Goal: Navigation & Orientation: Find specific page/section

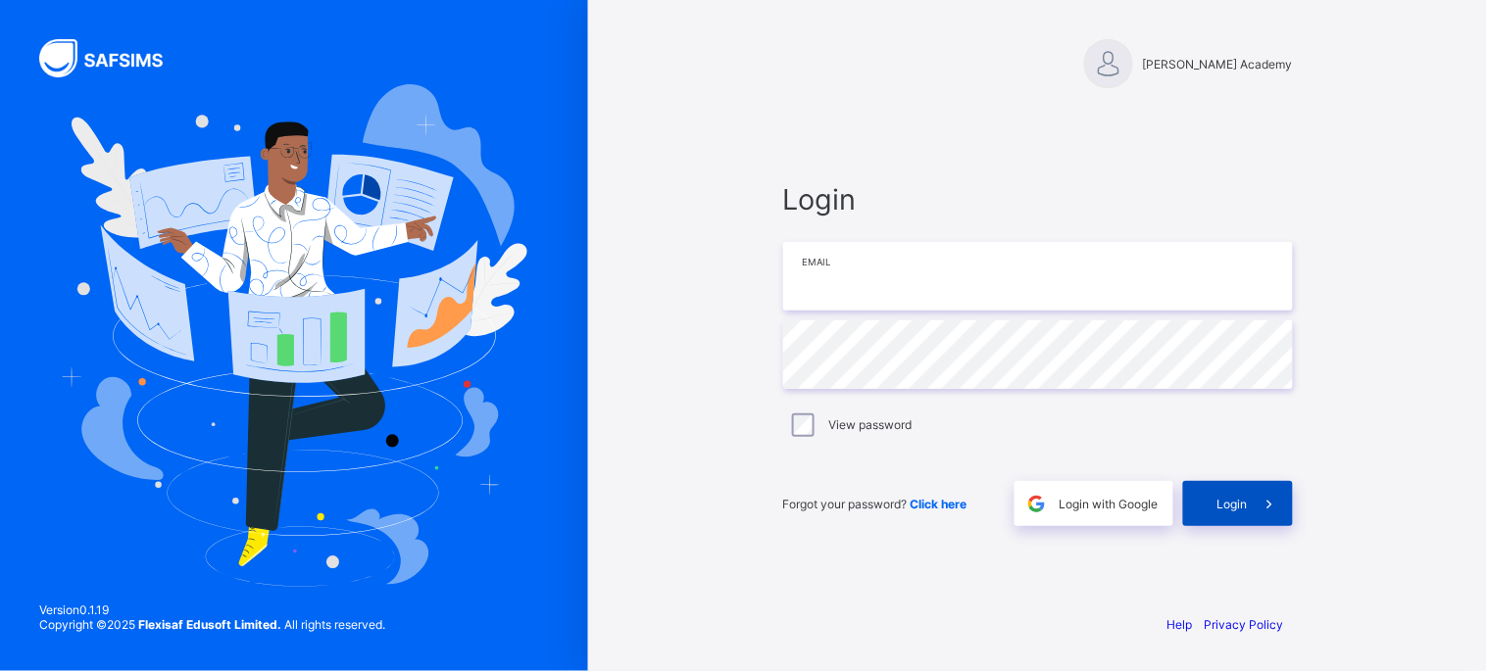
type input "**********"
drag, startPoint x: 1232, startPoint y: 520, endPoint x: 1231, endPoint y: 511, distance: 9.9
click at [717, 518] on div "Login" at bounding box center [1238, 503] width 110 height 45
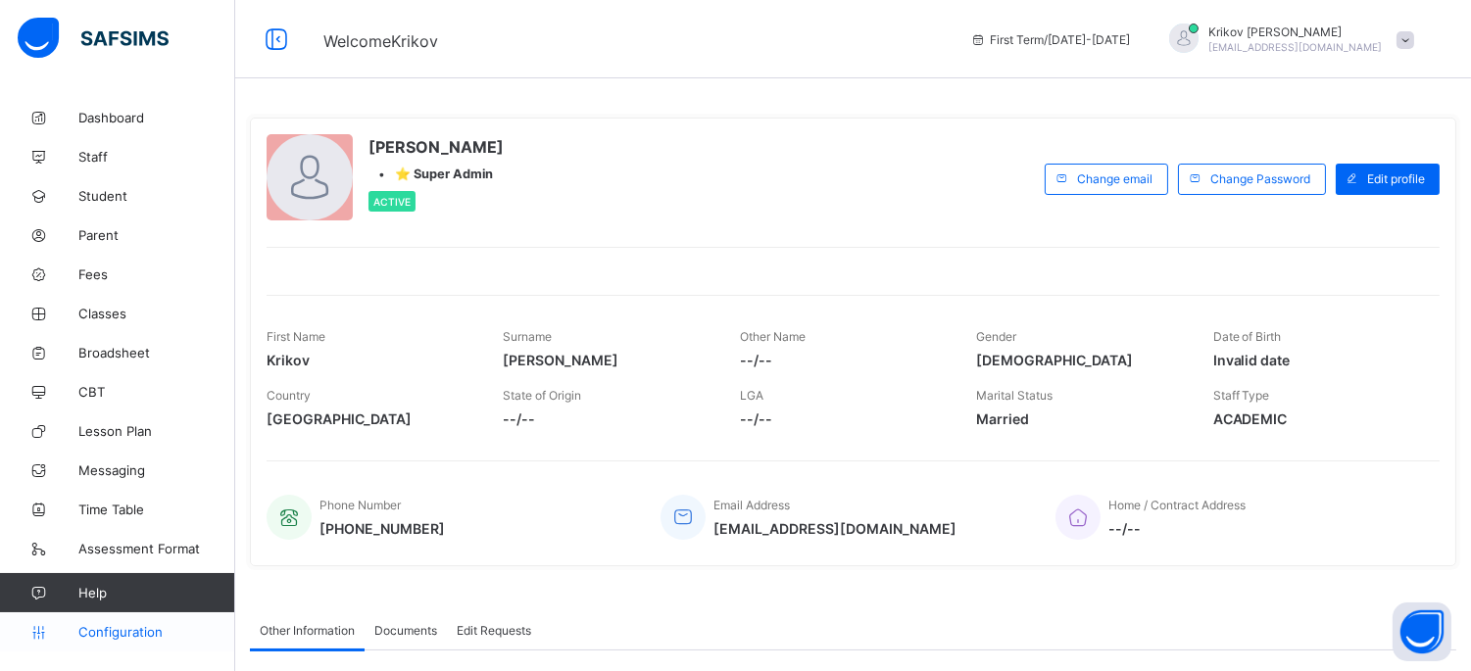
click at [131, 622] on link "Configuration" at bounding box center [117, 632] width 234 height 39
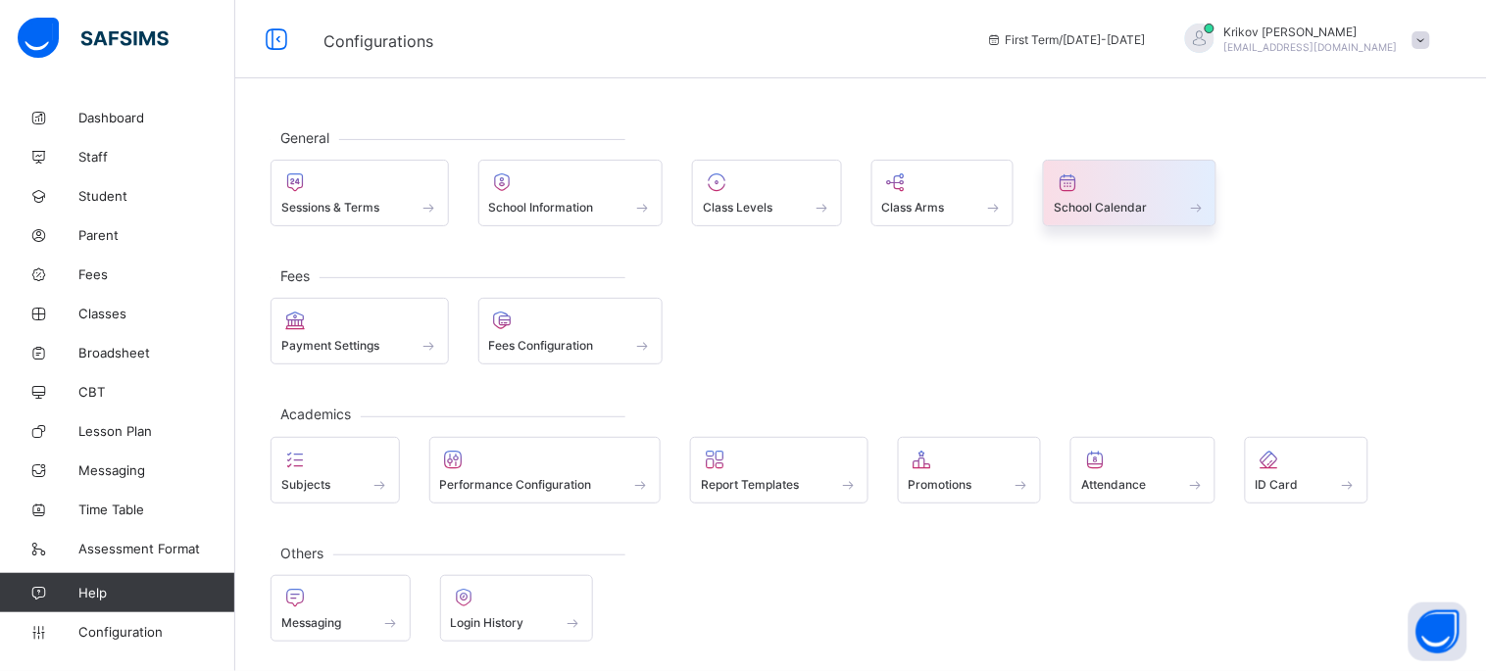
click at [717, 191] on div at bounding box center [1130, 183] width 152 height 24
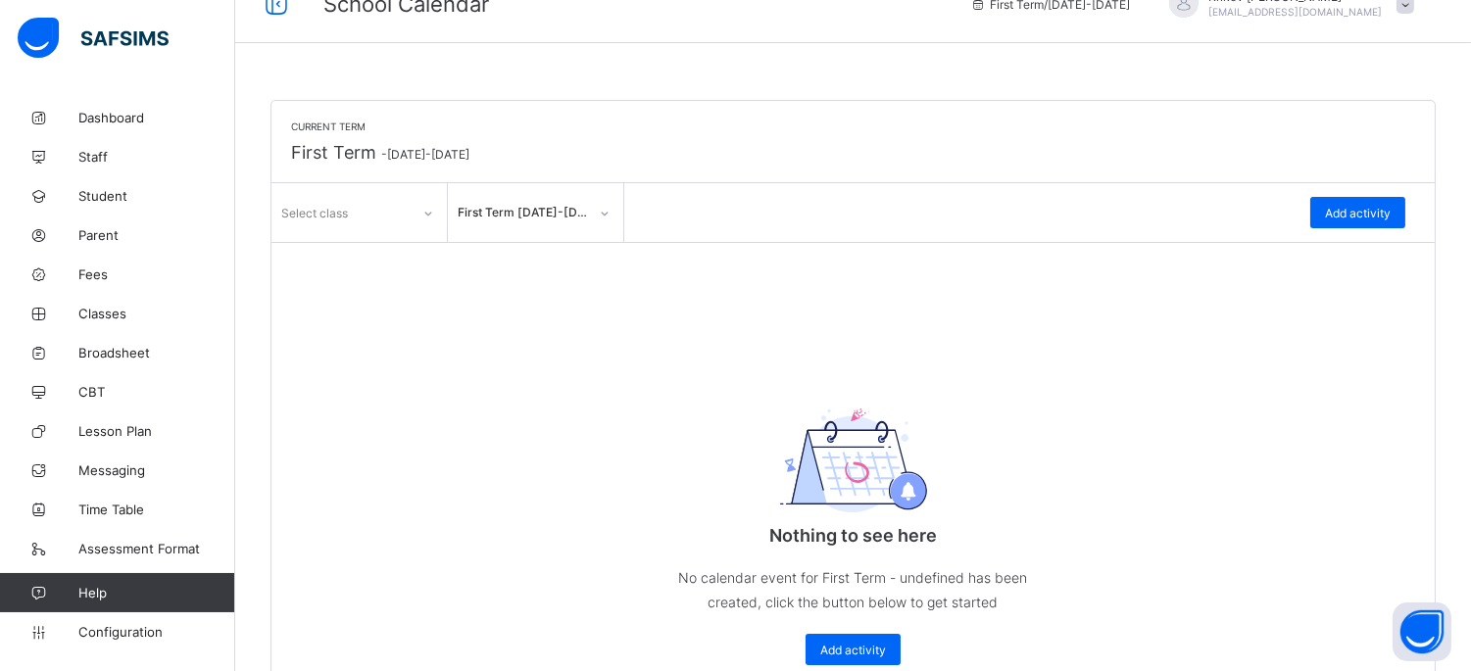
scroll to position [54, 0]
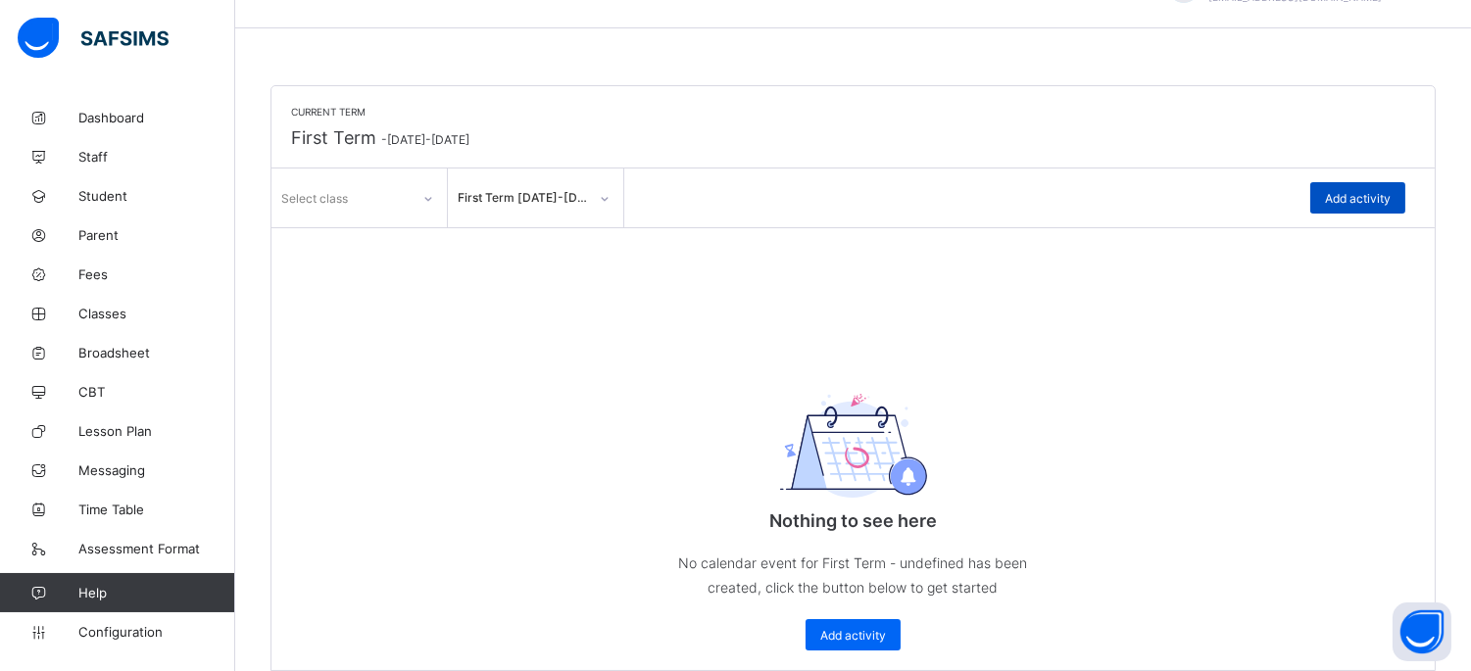
click at [717, 198] on span "Add activity" at bounding box center [1358, 198] width 66 height 15
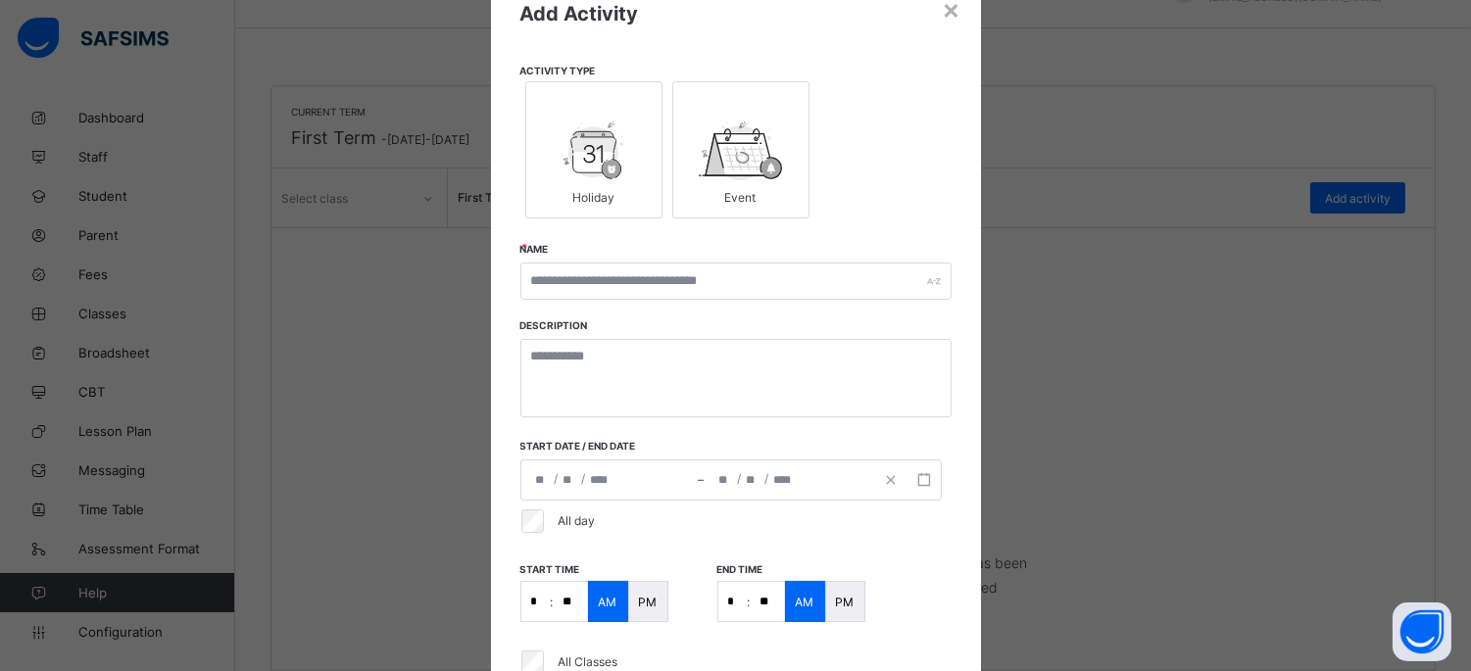
scroll to position [7, 0]
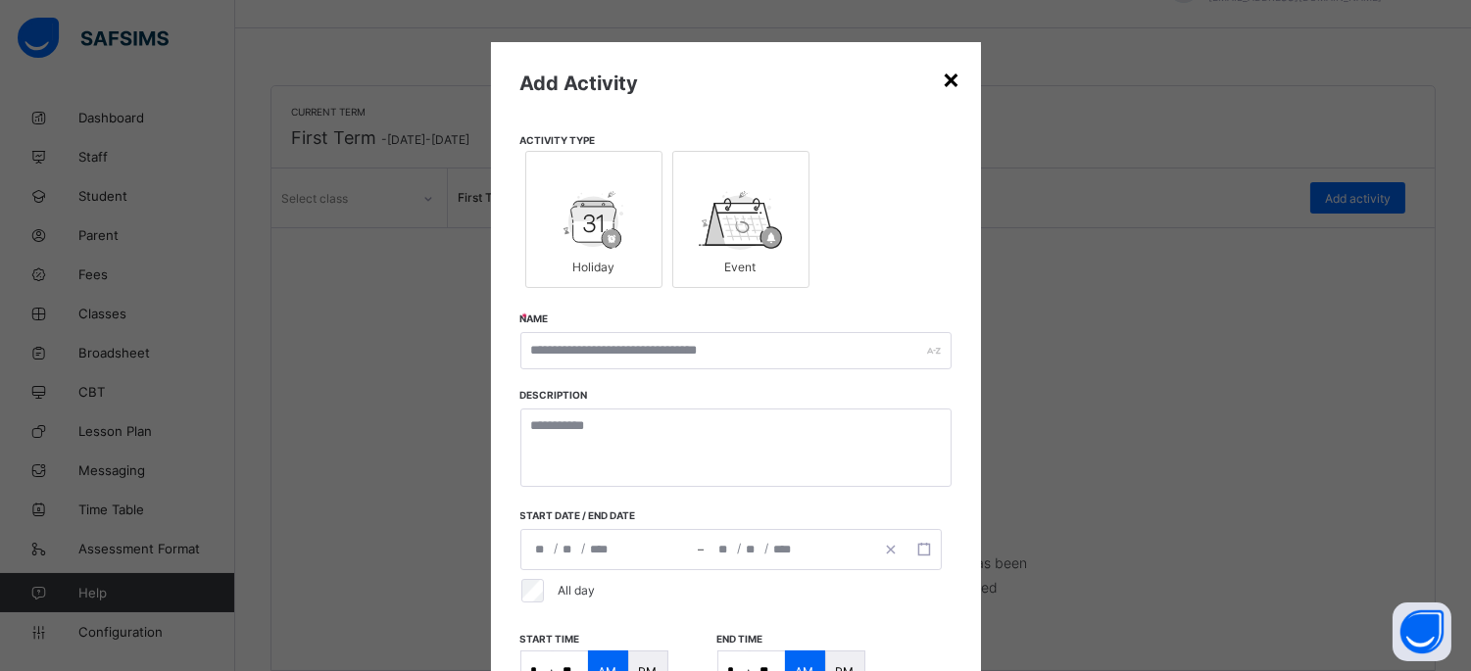
click at [717, 74] on div "×" at bounding box center [952, 78] width 19 height 33
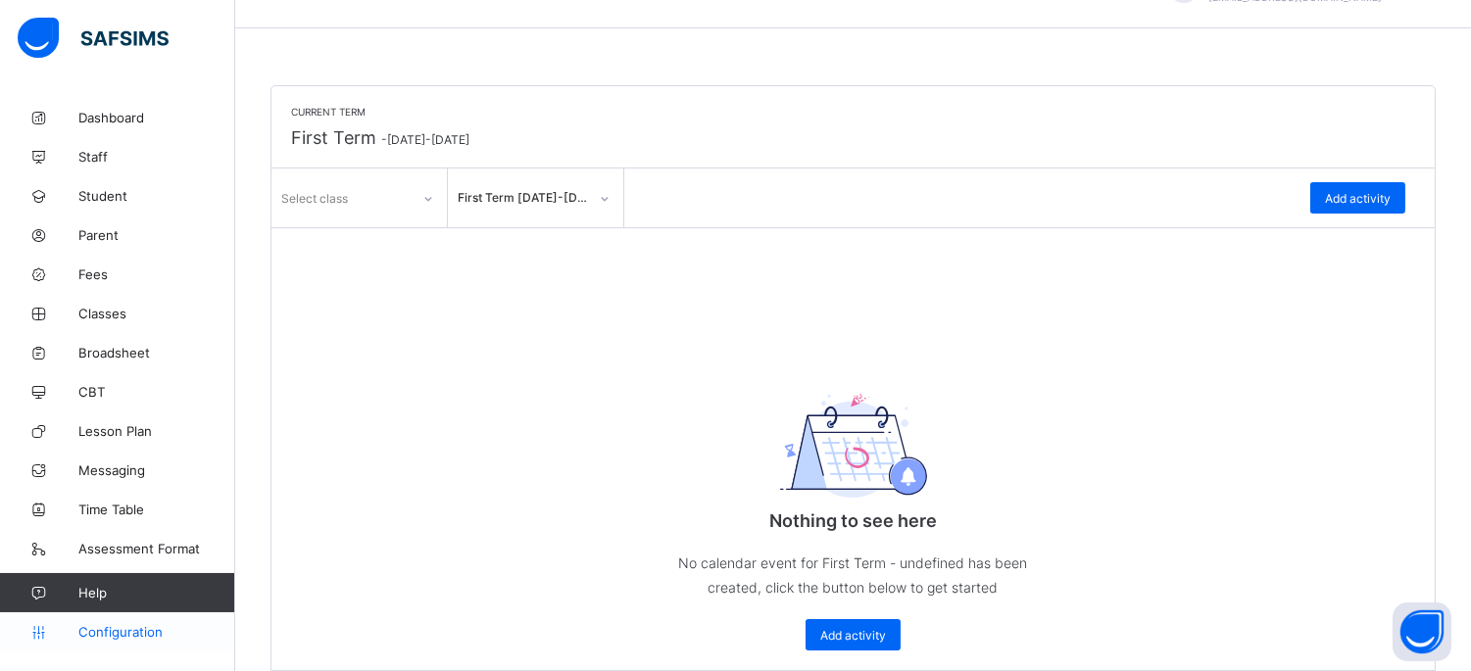
click at [141, 635] on span "Configuration" at bounding box center [156, 632] width 156 height 16
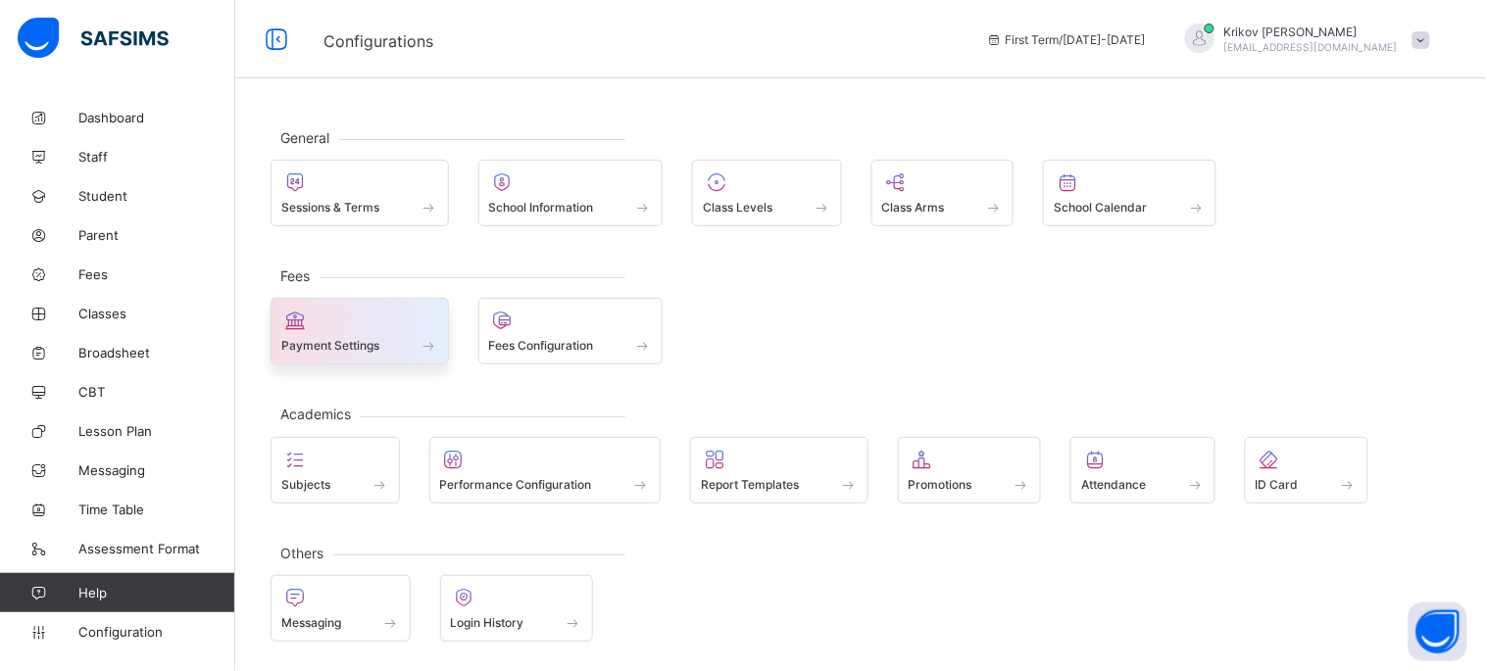
click at [337, 338] on span "Payment Settings" at bounding box center [330, 345] width 98 height 15
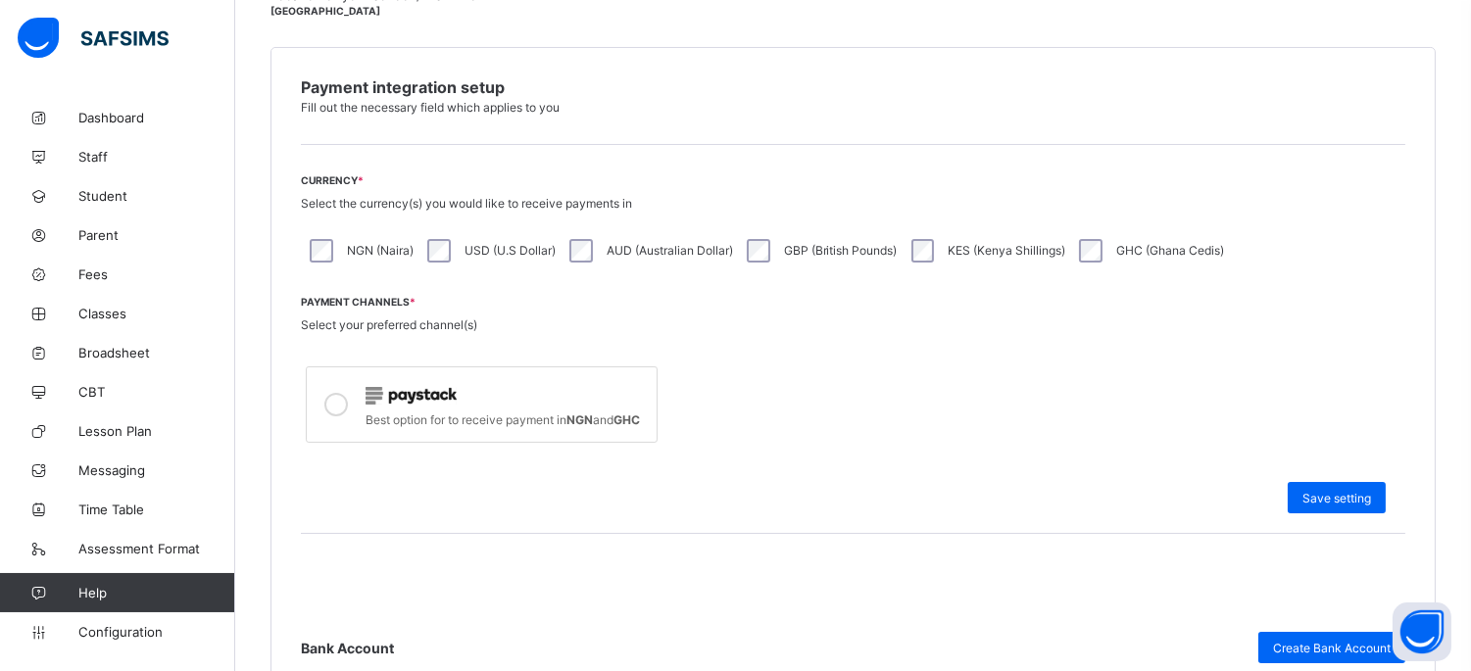
scroll to position [435, 0]
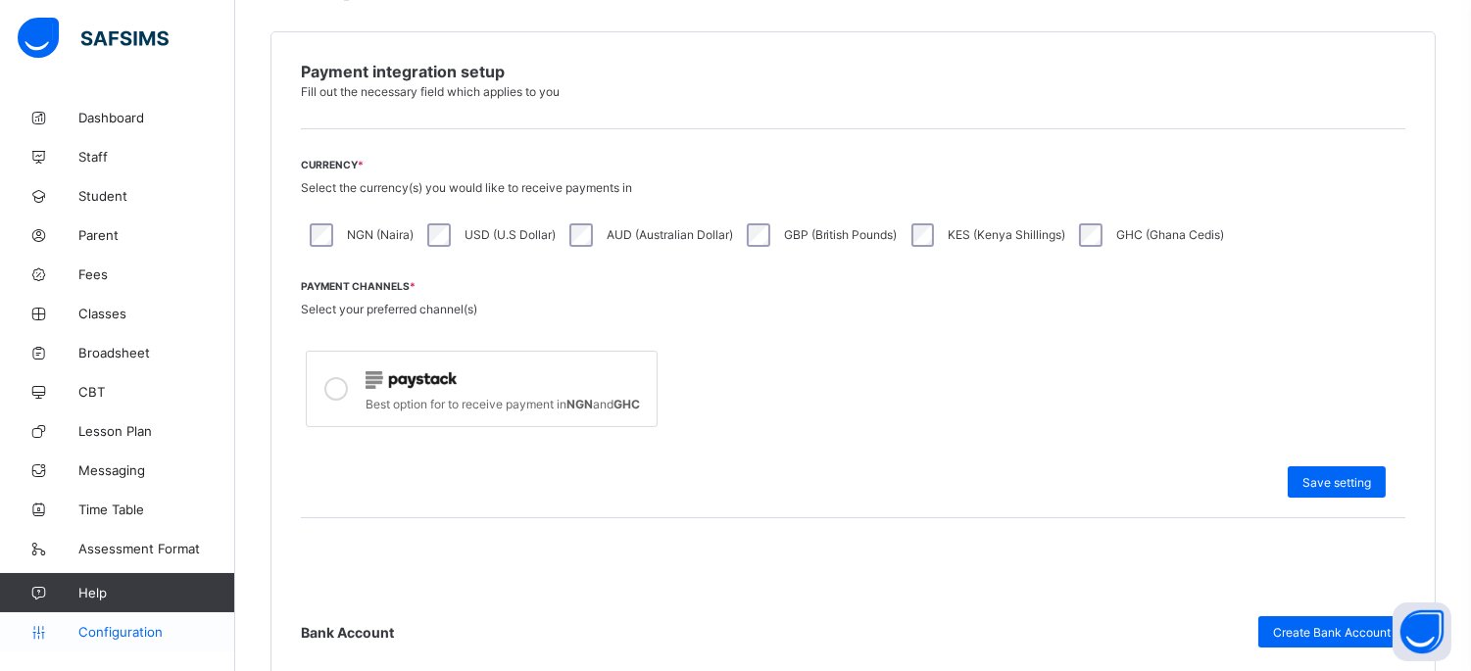
click at [124, 637] on span "Configuration" at bounding box center [156, 632] width 156 height 16
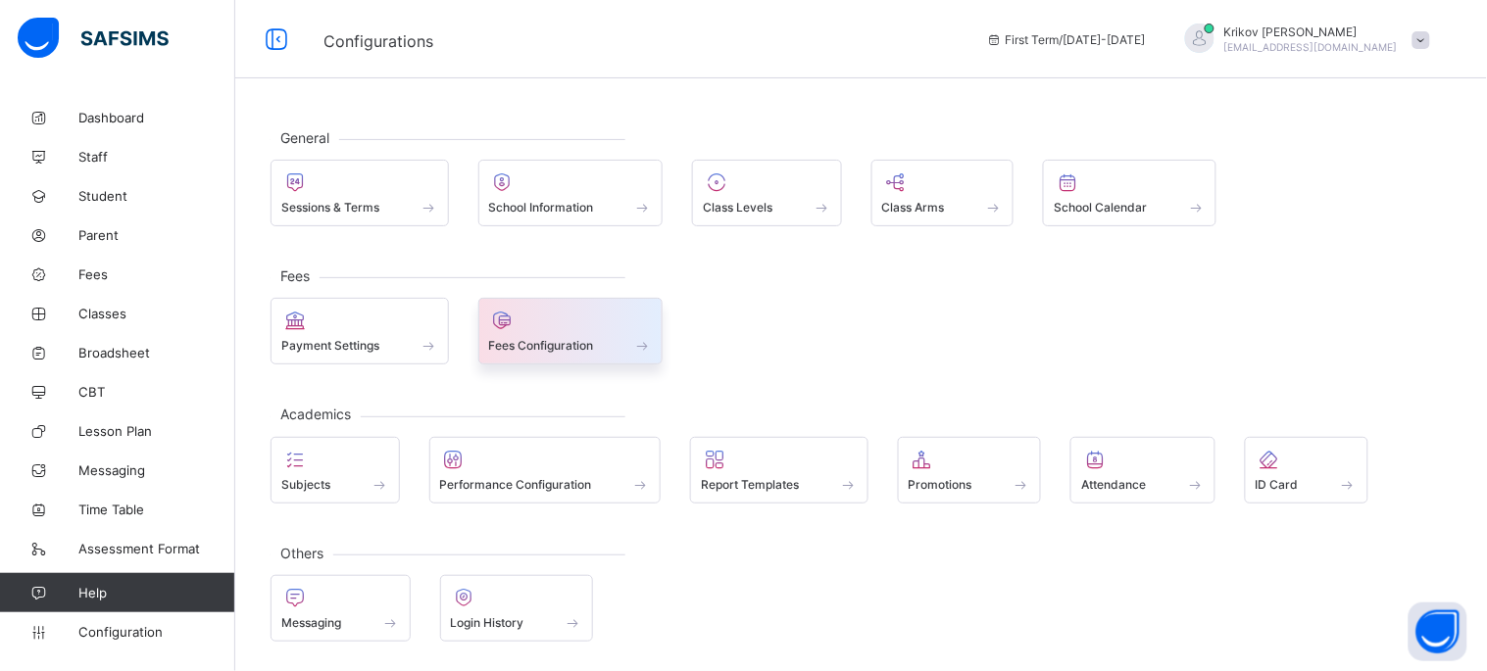
click at [551, 338] on span "Fees Configuration" at bounding box center [541, 345] width 105 height 15
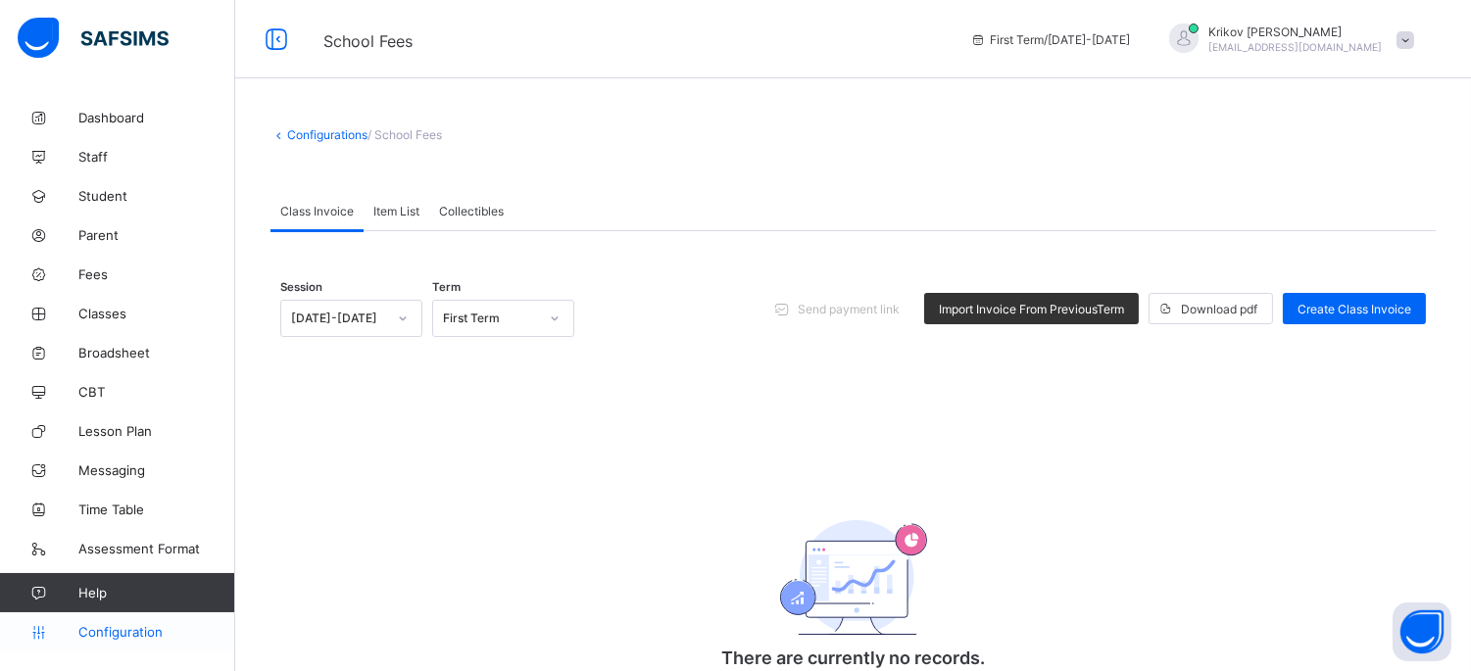
click at [131, 631] on span "Configuration" at bounding box center [156, 632] width 156 height 16
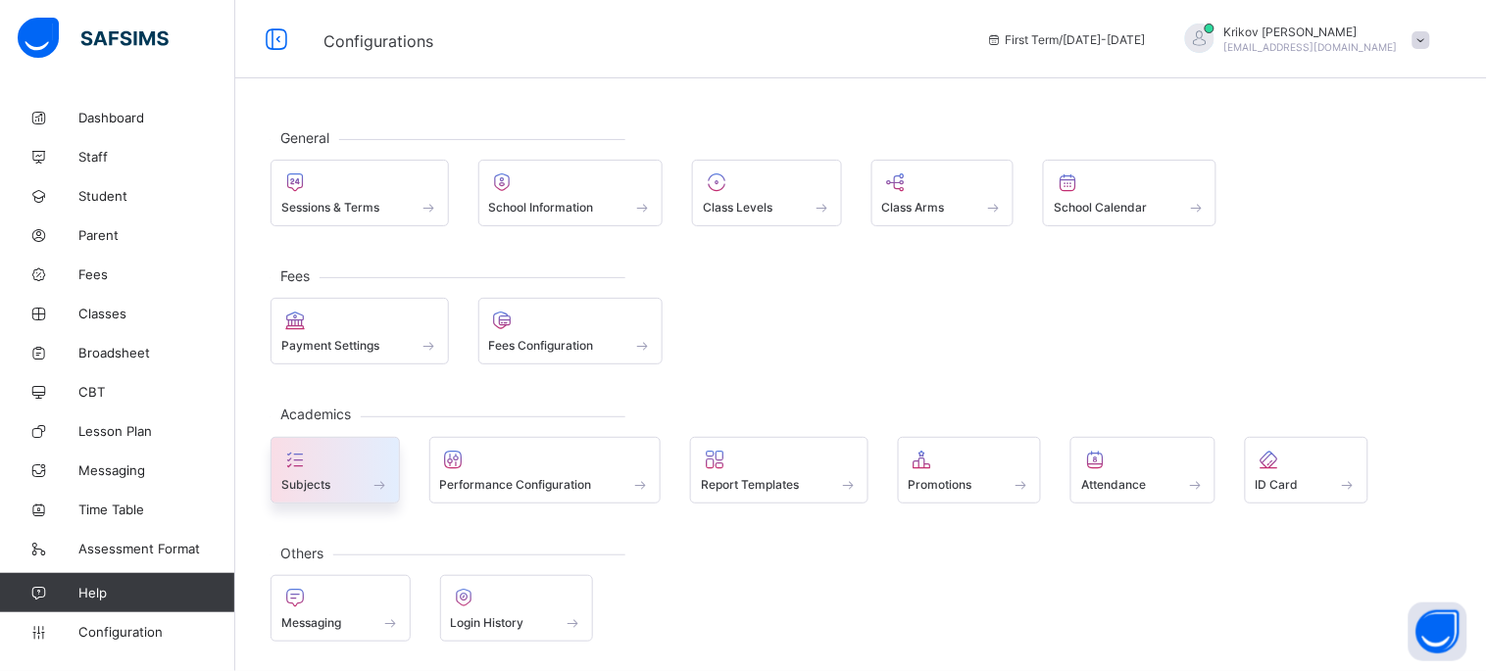
click at [336, 476] on div "Subjects" at bounding box center [335, 484] width 108 height 17
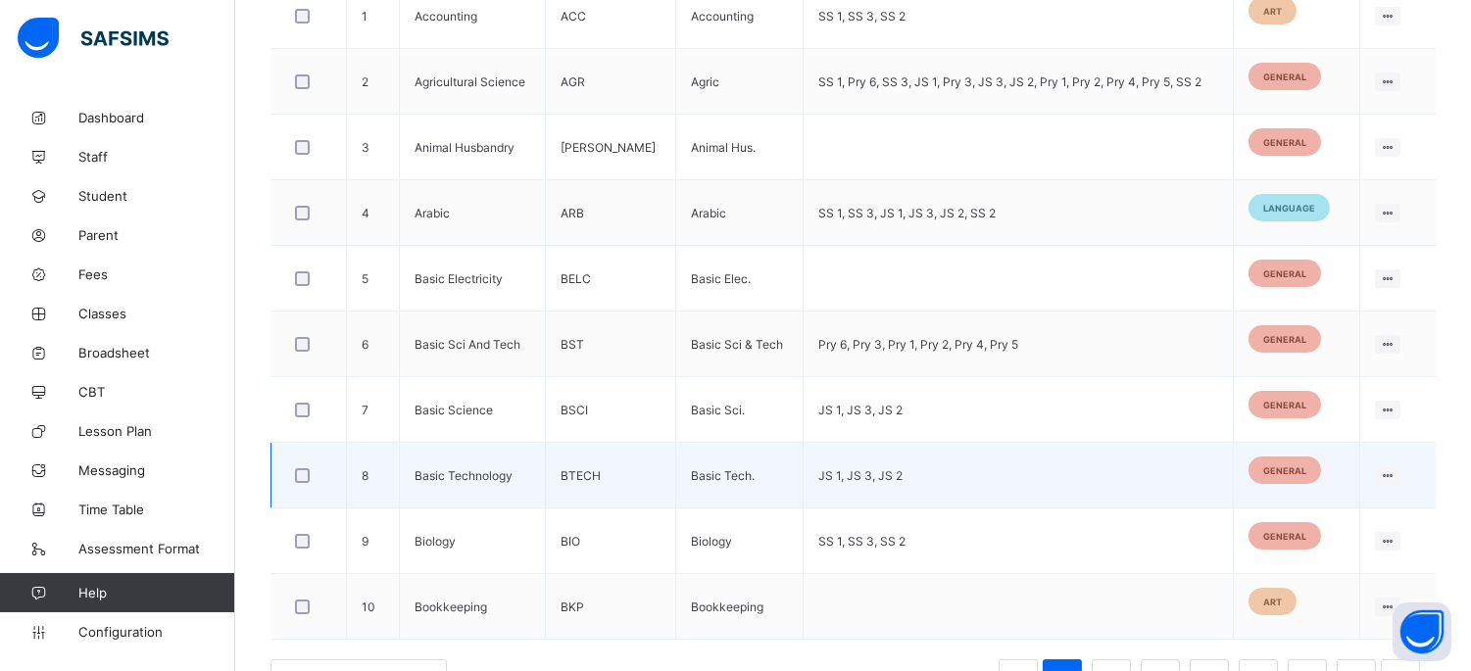
scroll to position [693, 0]
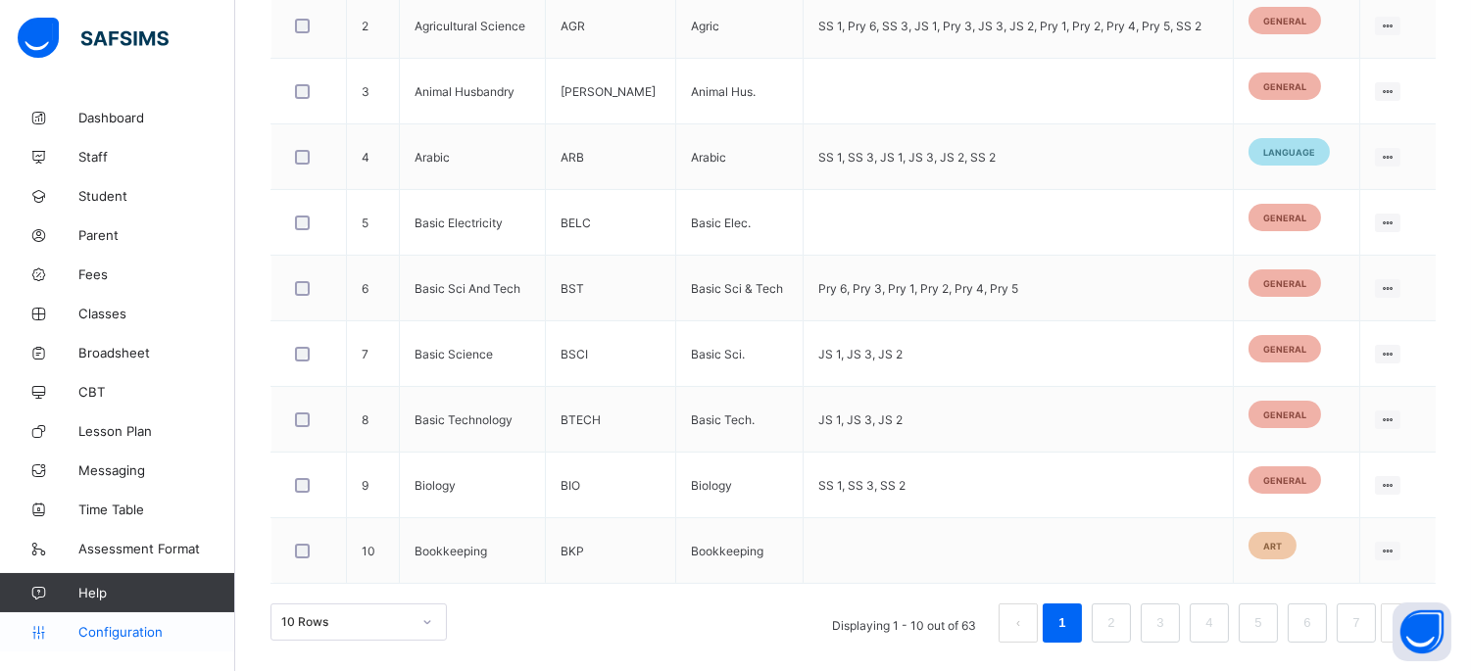
drag, startPoint x: 129, startPoint y: 635, endPoint x: 150, endPoint y: 627, distance: 22.0
click at [130, 635] on span "Configuration" at bounding box center [156, 632] width 156 height 16
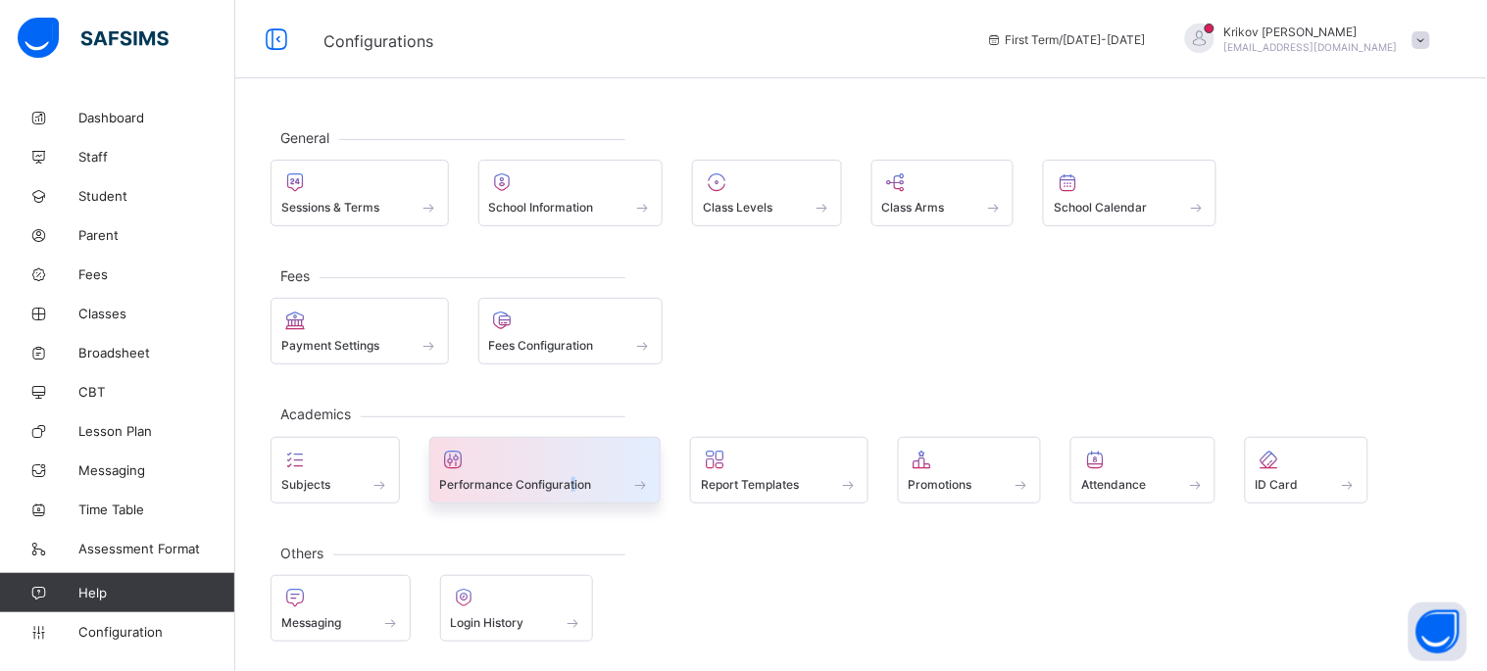
click at [573, 485] on span "Performance Configuration" at bounding box center [516, 484] width 152 height 15
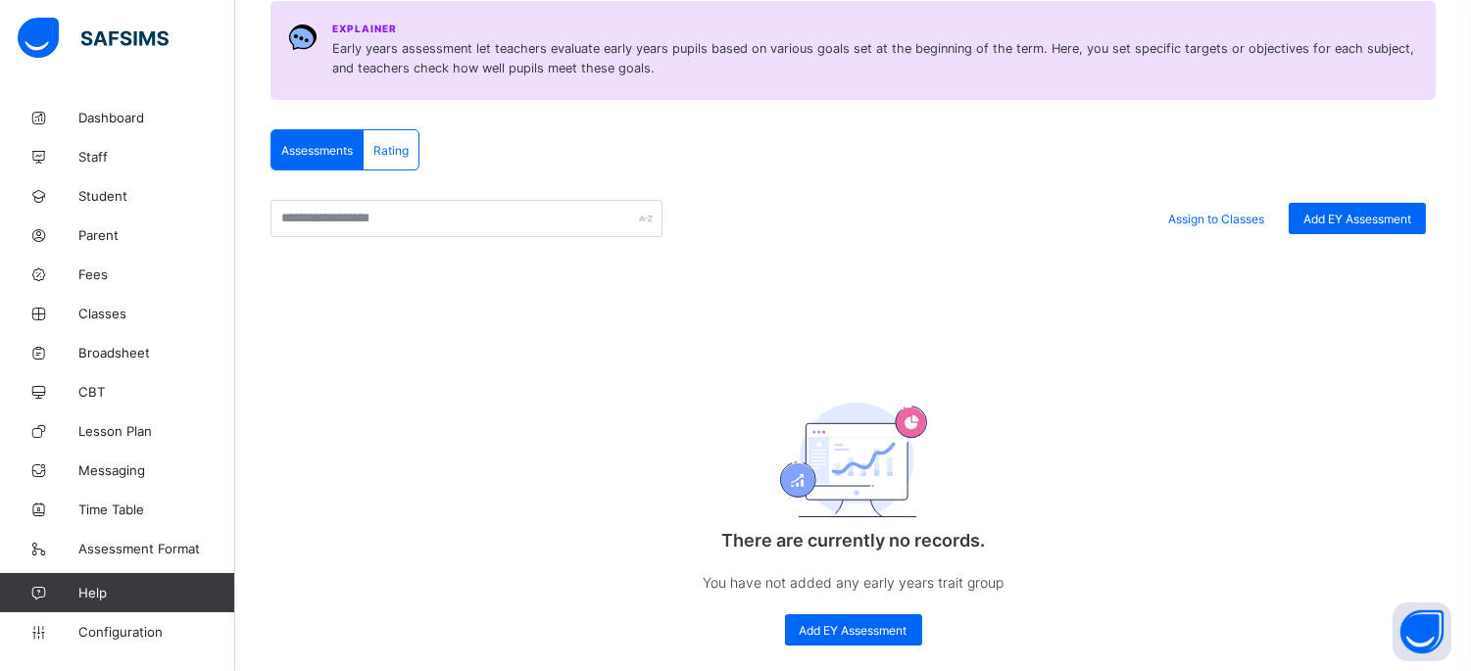
scroll to position [326, 0]
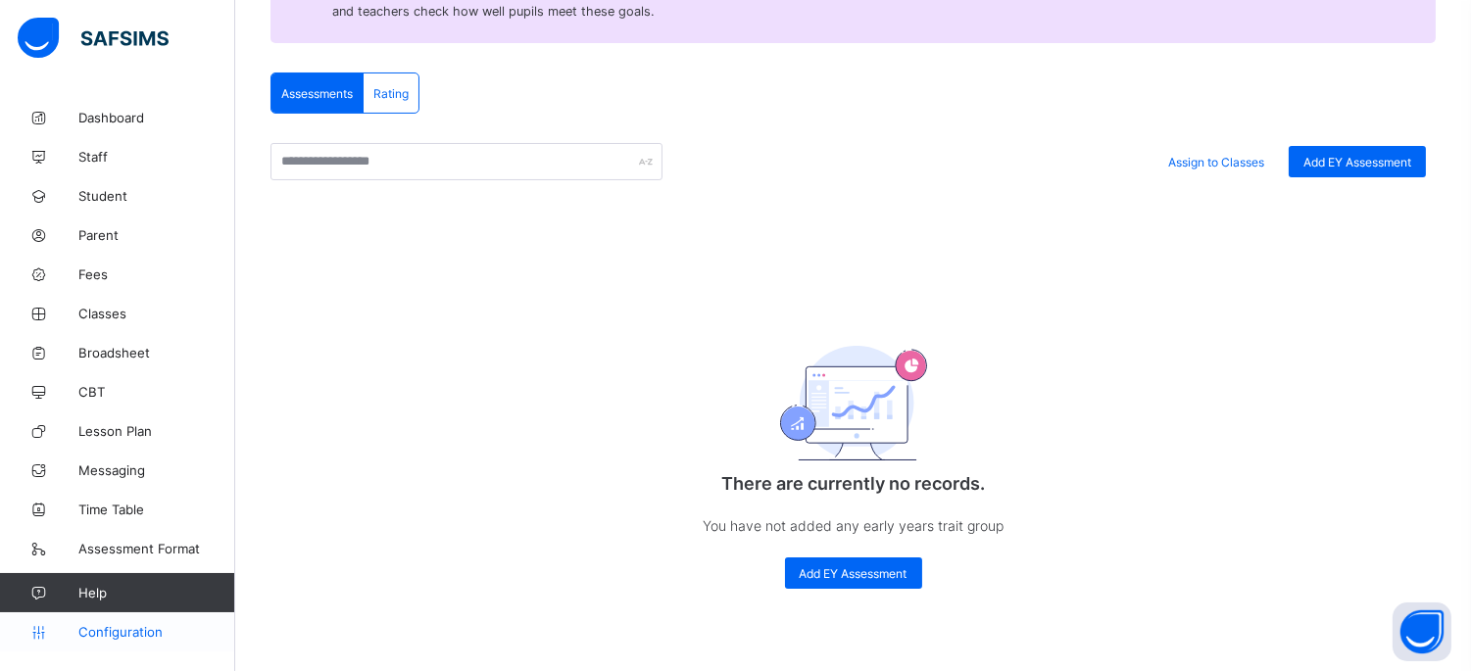
click at [105, 640] on link "Configuration" at bounding box center [117, 632] width 234 height 39
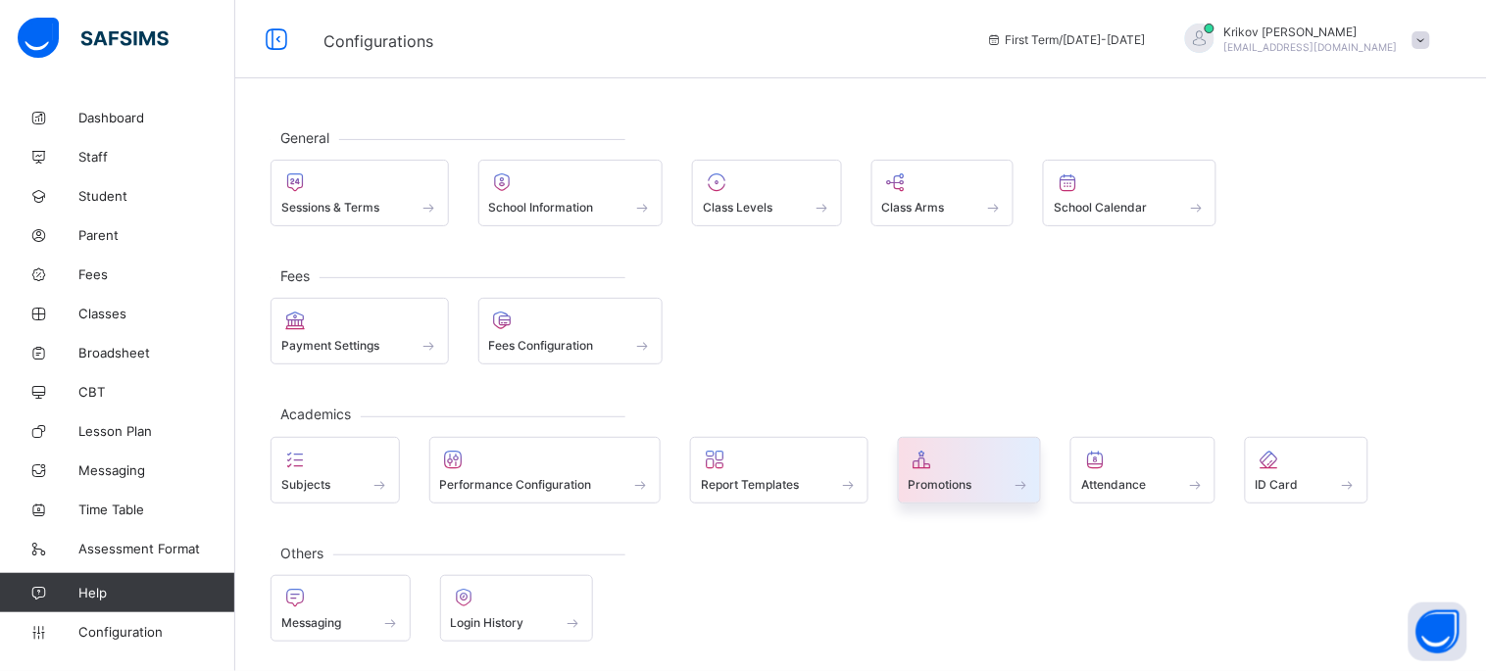
click at [717, 486] on span "Promotions" at bounding box center [941, 484] width 64 height 15
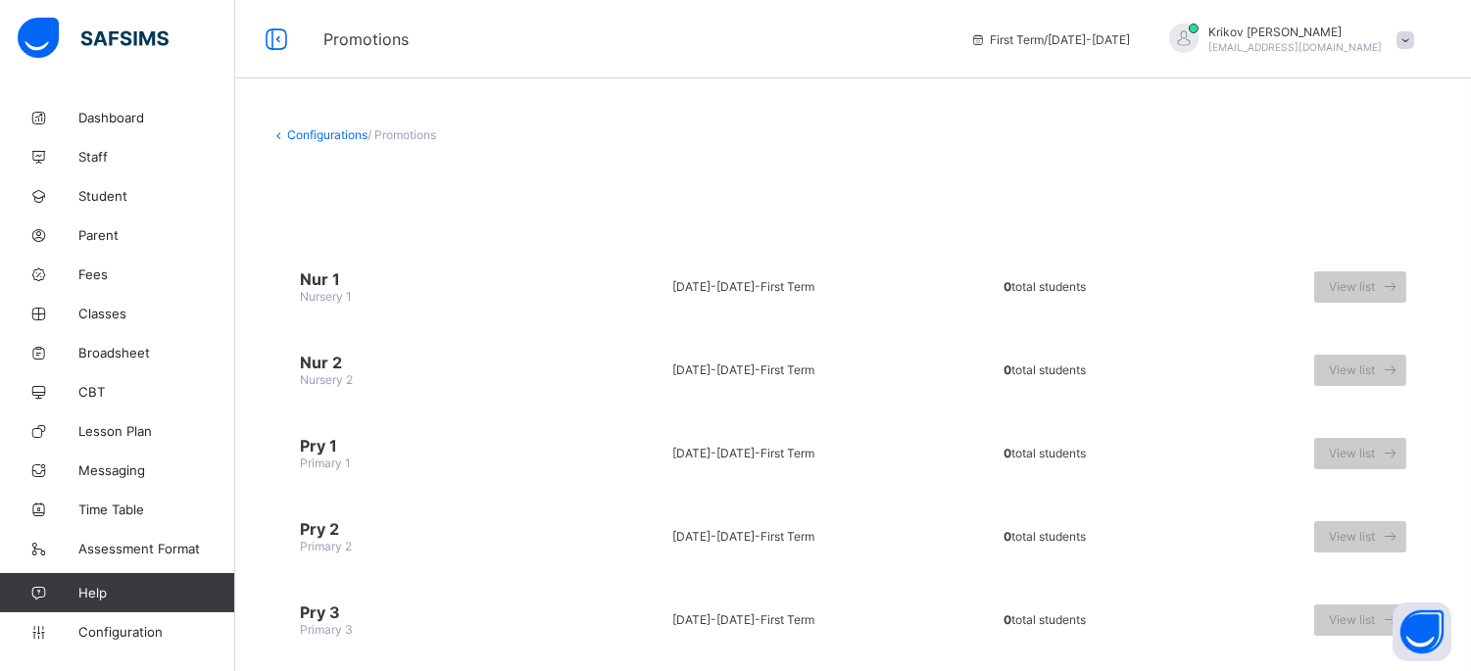
click at [336, 281] on span "Nur 1" at bounding box center [418, 280] width 237 height 20
click at [137, 635] on span "Configuration" at bounding box center [156, 632] width 156 height 16
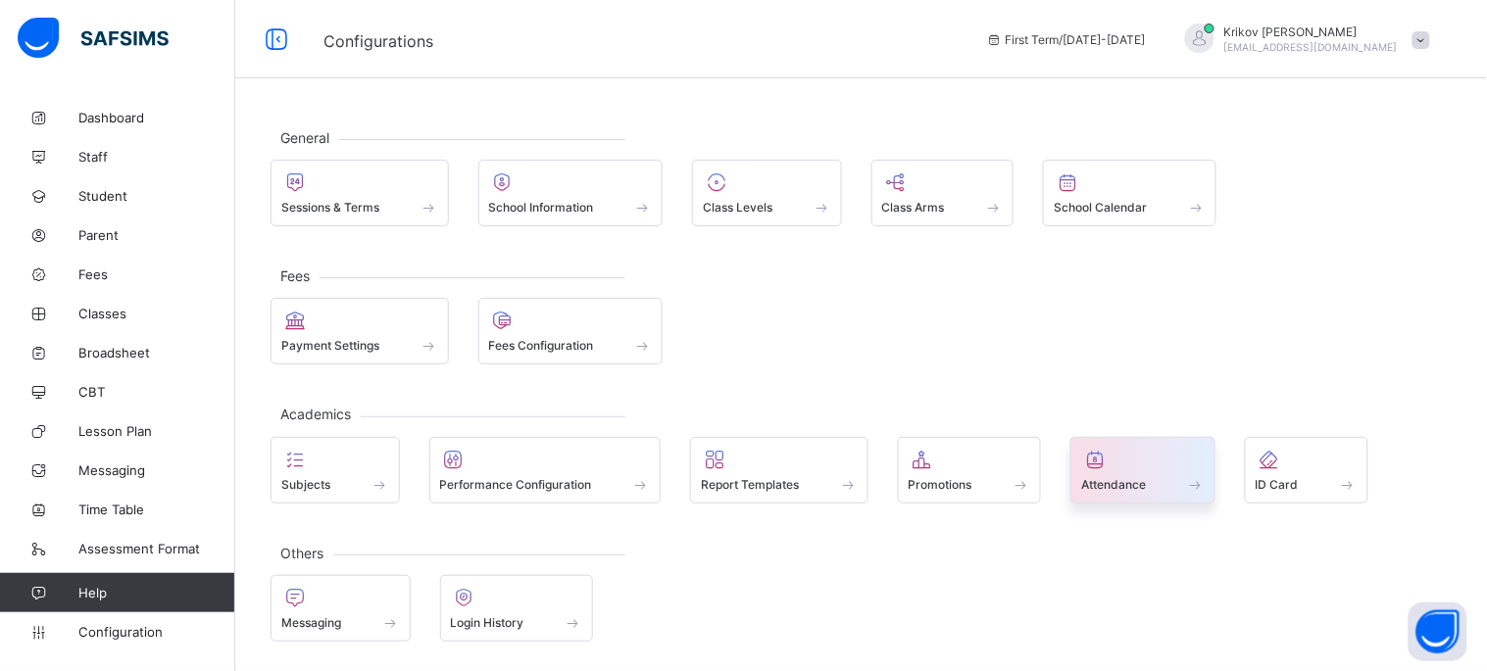
click at [717, 494] on div "Attendance" at bounding box center [1142, 470] width 145 height 67
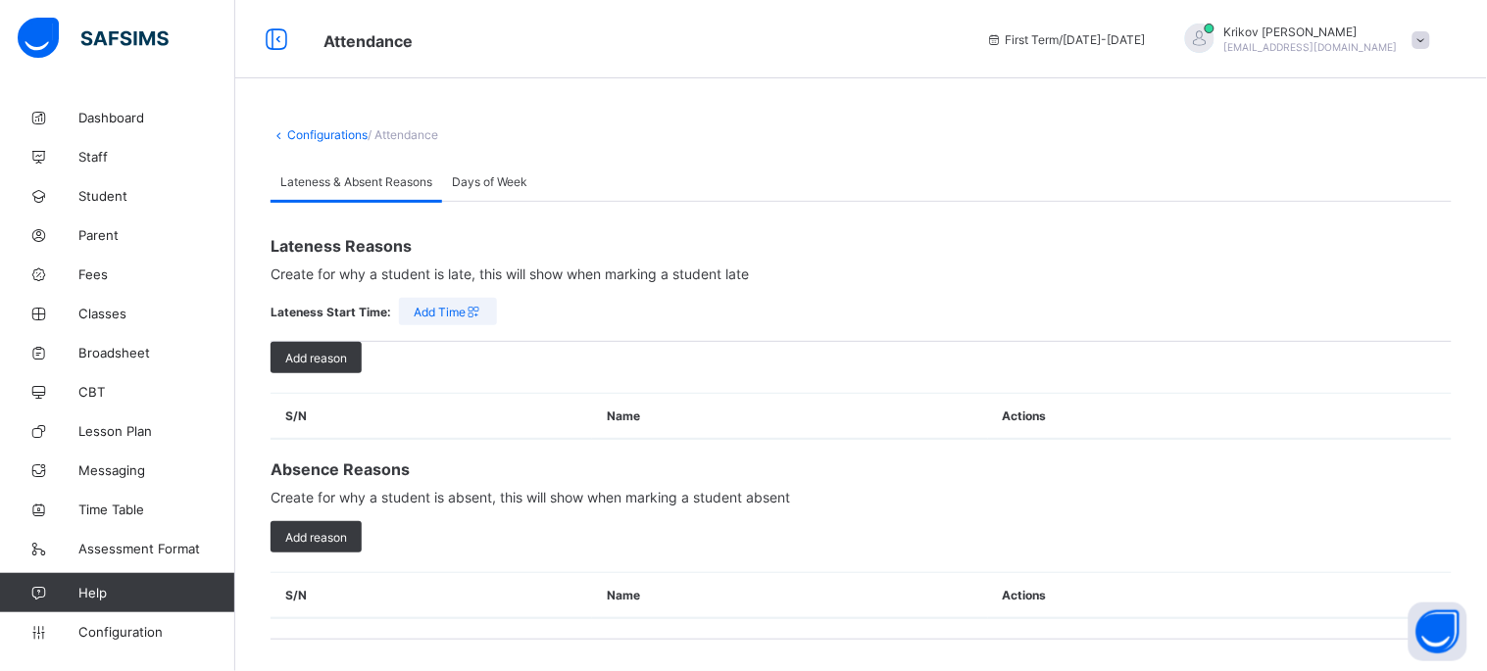
click at [461, 309] on span "Add Time" at bounding box center [448, 312] width 69 height 15
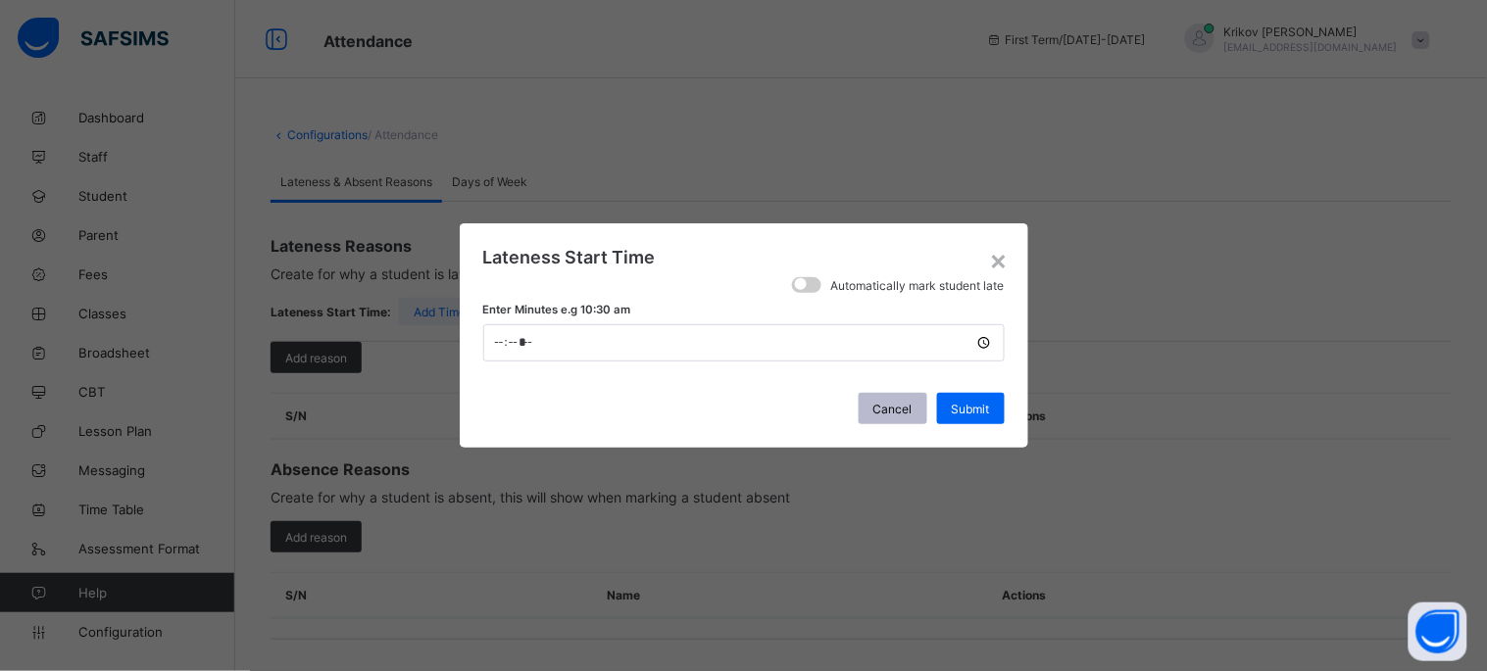
click at [717, 408] on span "Cancel" at bounding box center [892, 409] width 39 height 15
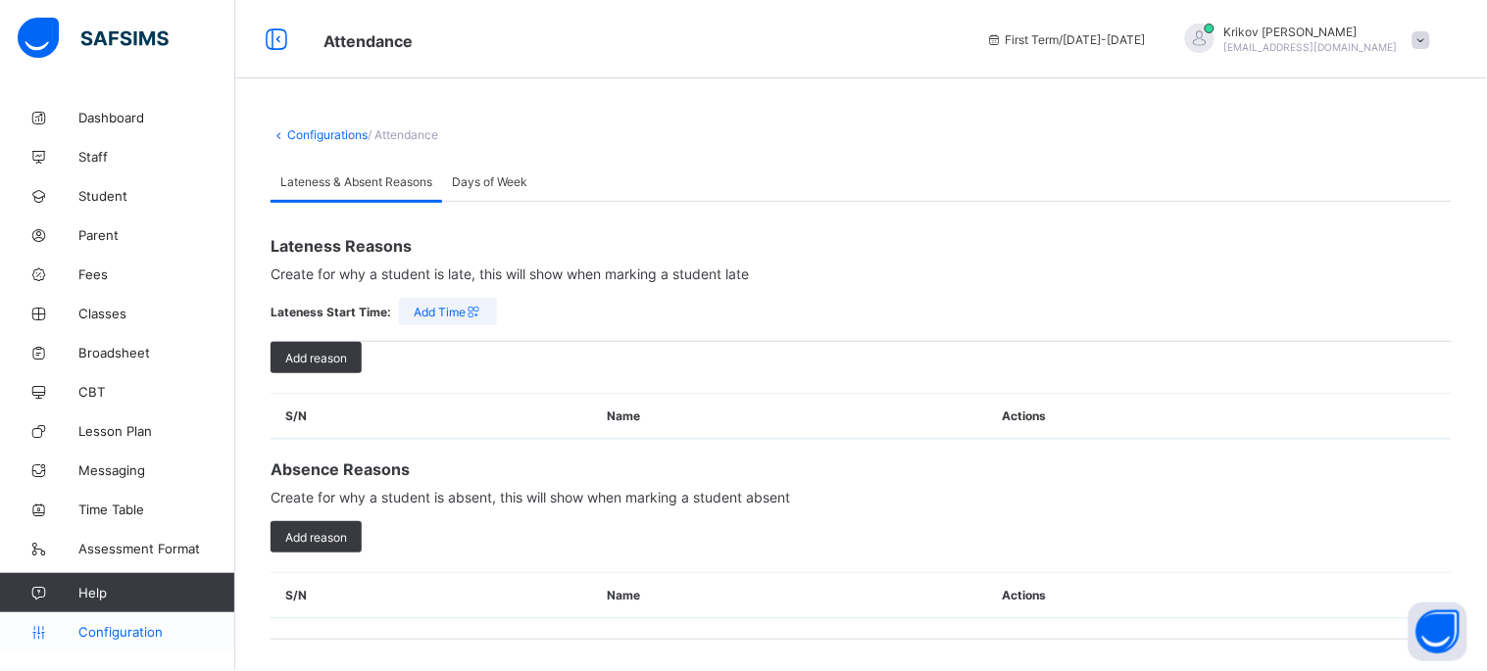
click at [122, 640] on link "Configuration" at bounding box center [117, 632] width 234 height 39
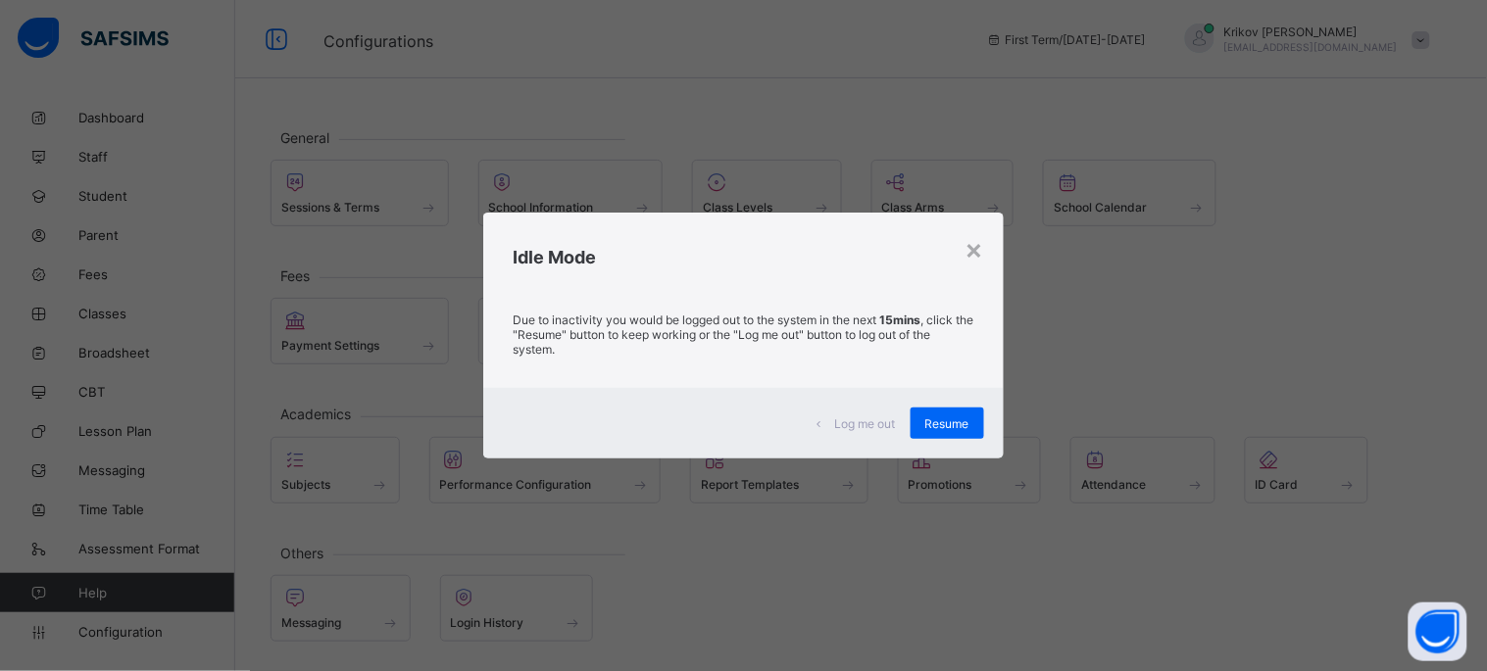
drag, startPoint x: 496, startPoint y: 402, endPoint x: 569, endPoint y: 398, distance: 73.6
click at [503, 399] on div "Log me out Resume" at bounding box center [743, 423] width 520 height 71
click at [717, 425] on span "Resume" at bounding box center [947, 424] width 44 height 15
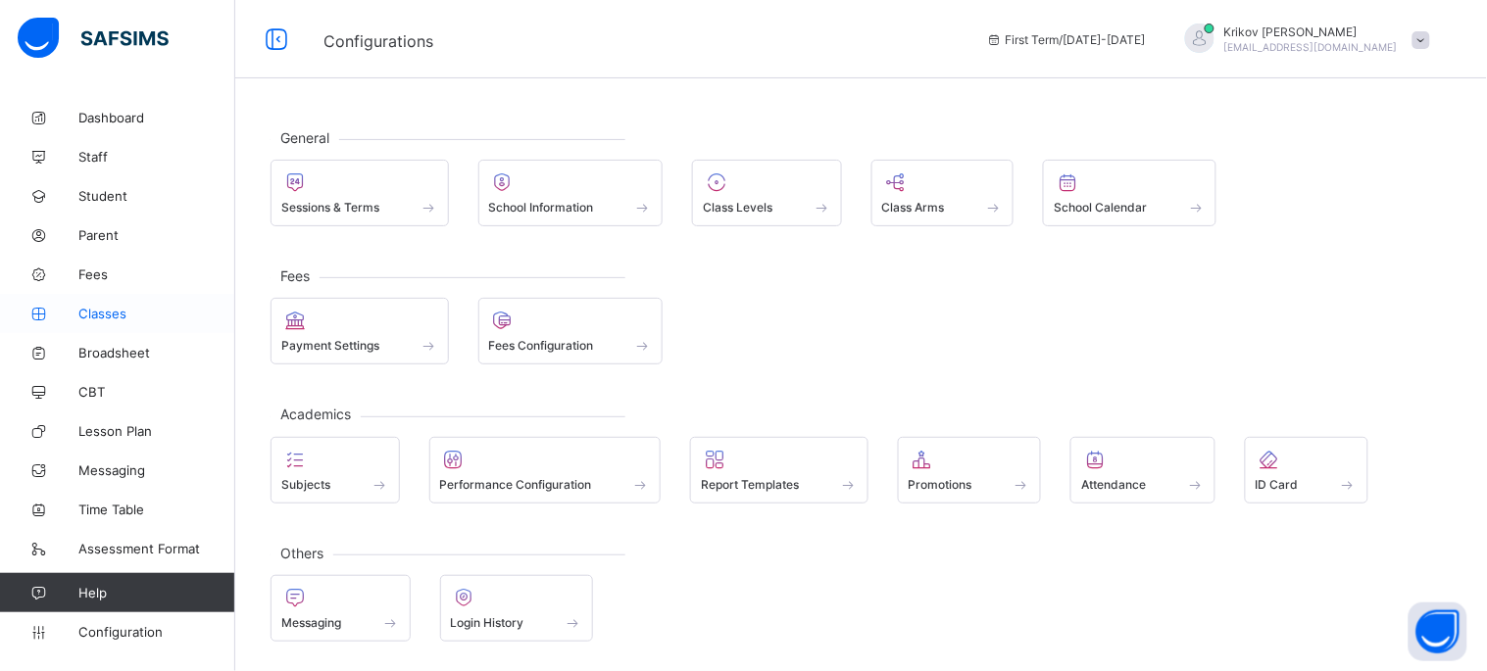
click at [105, 304] on link "Classes" at bounding box center [117, 313] width 235 height 39
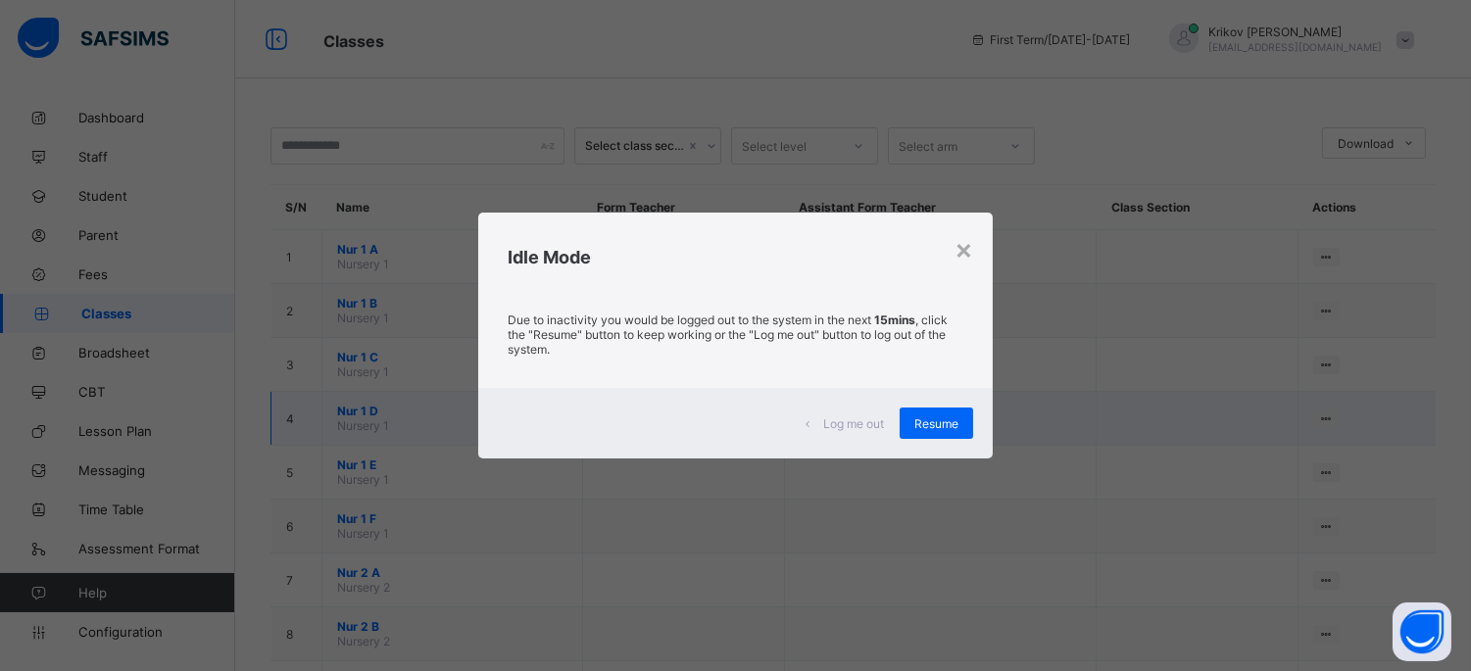
click at [944, 419] on span "Resume" at bounding box center [936, 424] width 44 height 15
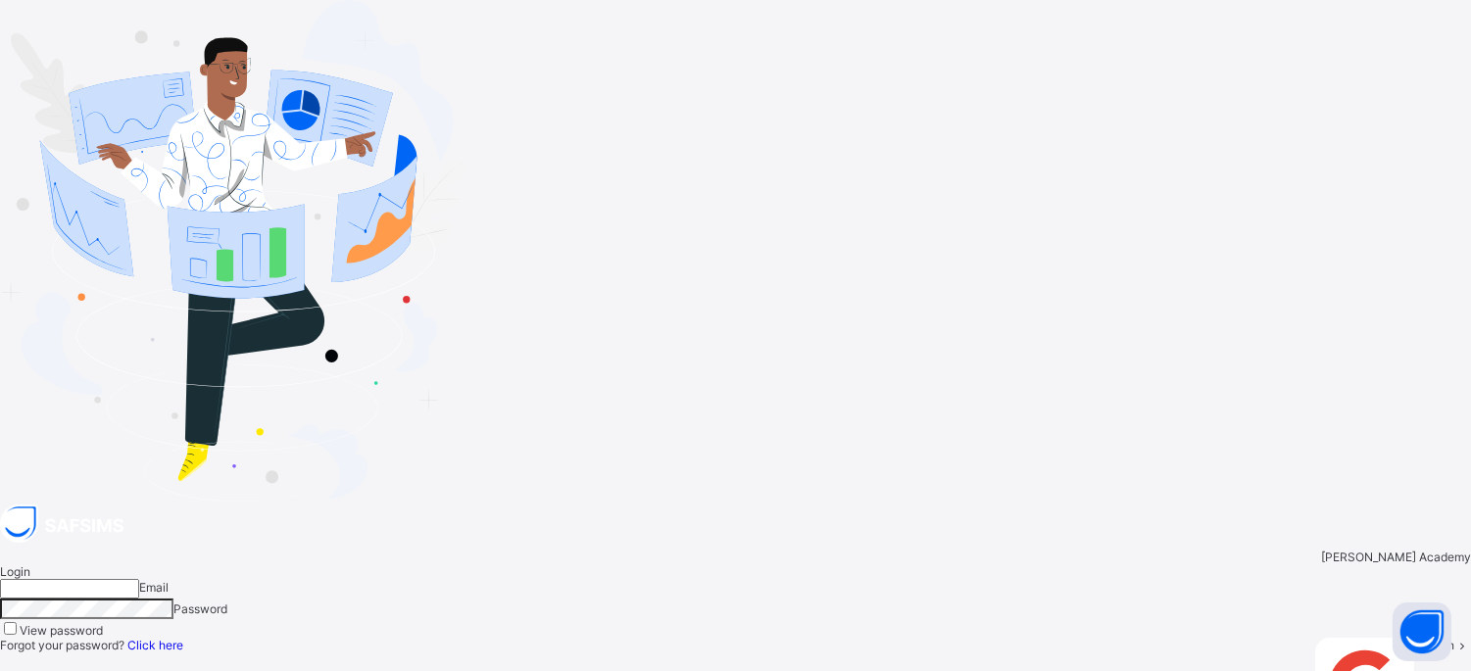
type input "**********"
